Goal: Information Seeking & Learning: Compare options

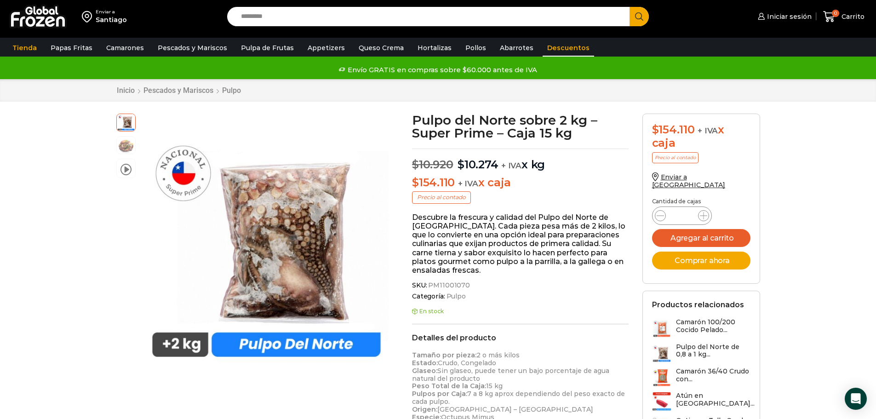
click at [543, 49] on link "Descuentos" at bounding box center [569, 47] width 52 height 17
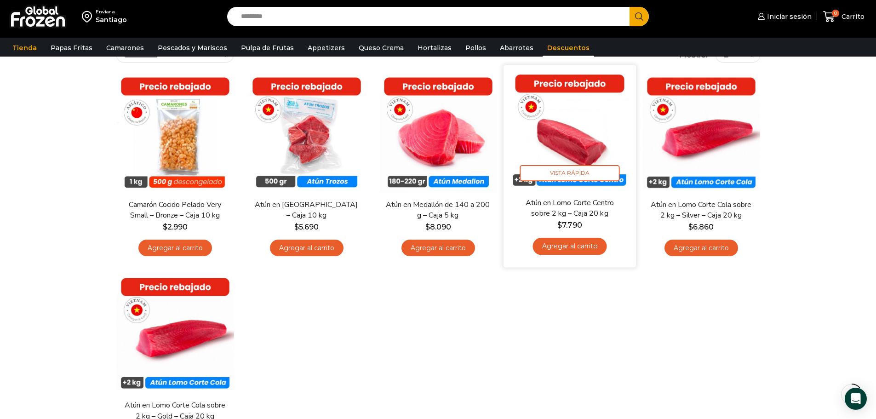
scroll to position [46, 0]
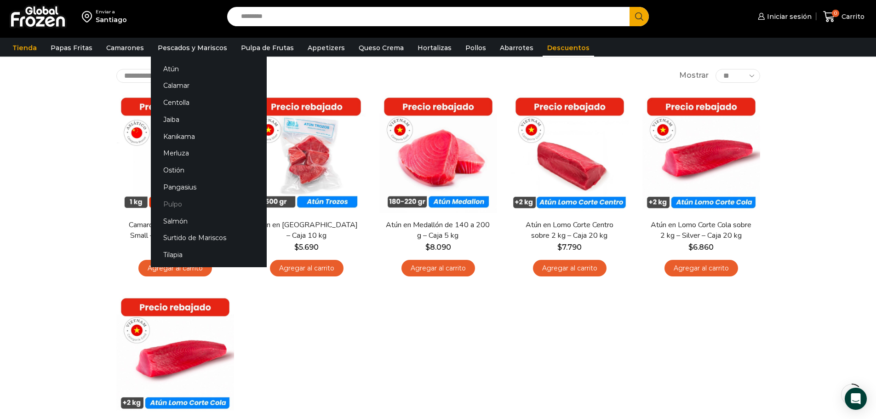
click at [167, 200] on link "Pulpo" at bounding box center [209, 203] width 116 height 17
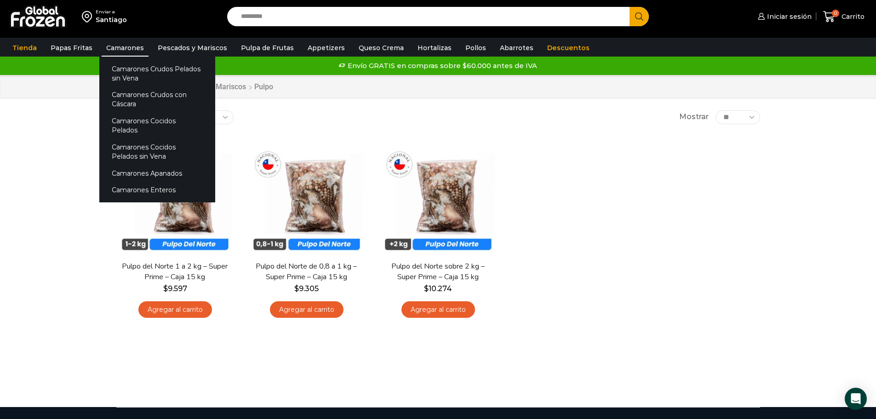
click at [127, 46] on link "Camarones" at bounding box center [125, 47] width 47 height 17
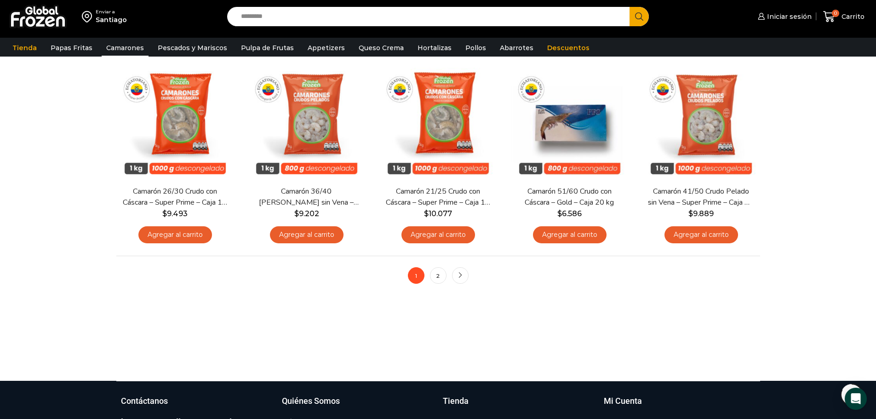
scroll to position [690, 0]
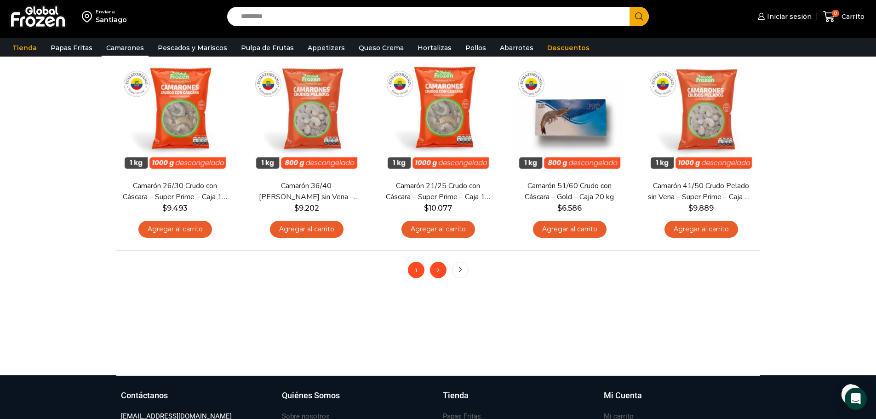
click at [441, 275] on link "2" at bounding box center [438, 270] width 17 height 17
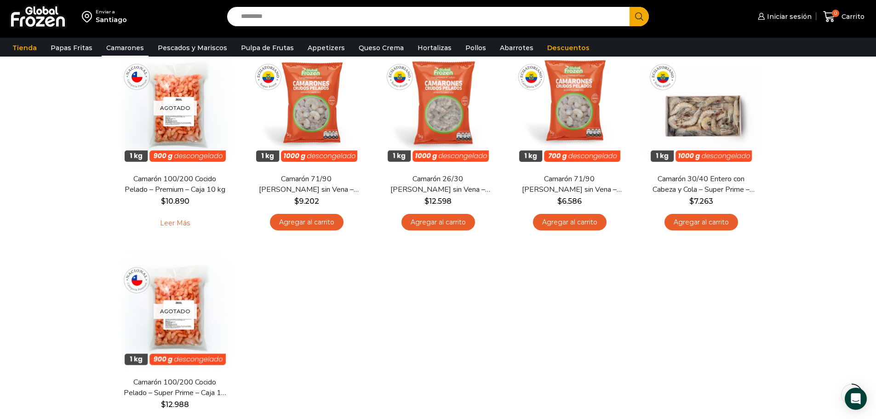
scroll to position [230, 0]
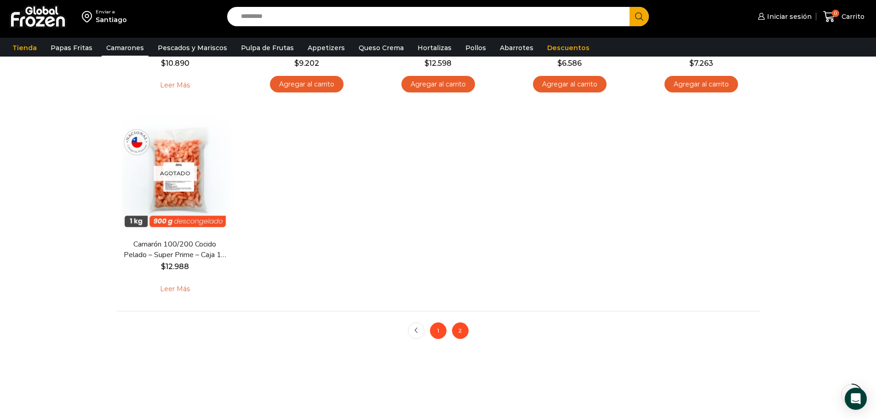
click at [434, 332] on link "1" at bounding box center [438, 330] width 17 height 17
